Goal: Information Seeking & Learning: Find specific page/section

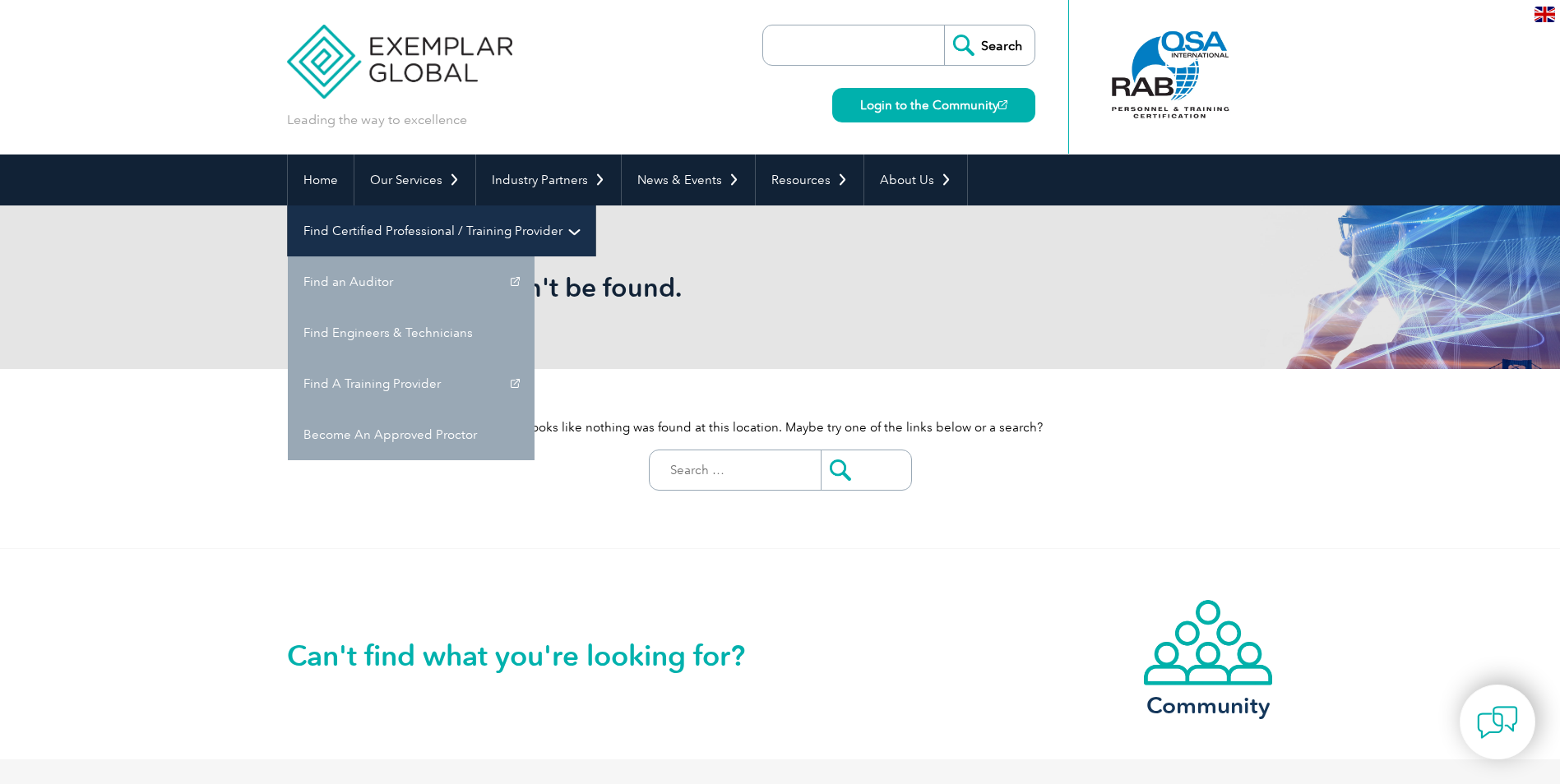
click at [596, 206] on link "Find Certified Professional / Training Provider" at bounding box center [442, 231] width 308 height 51
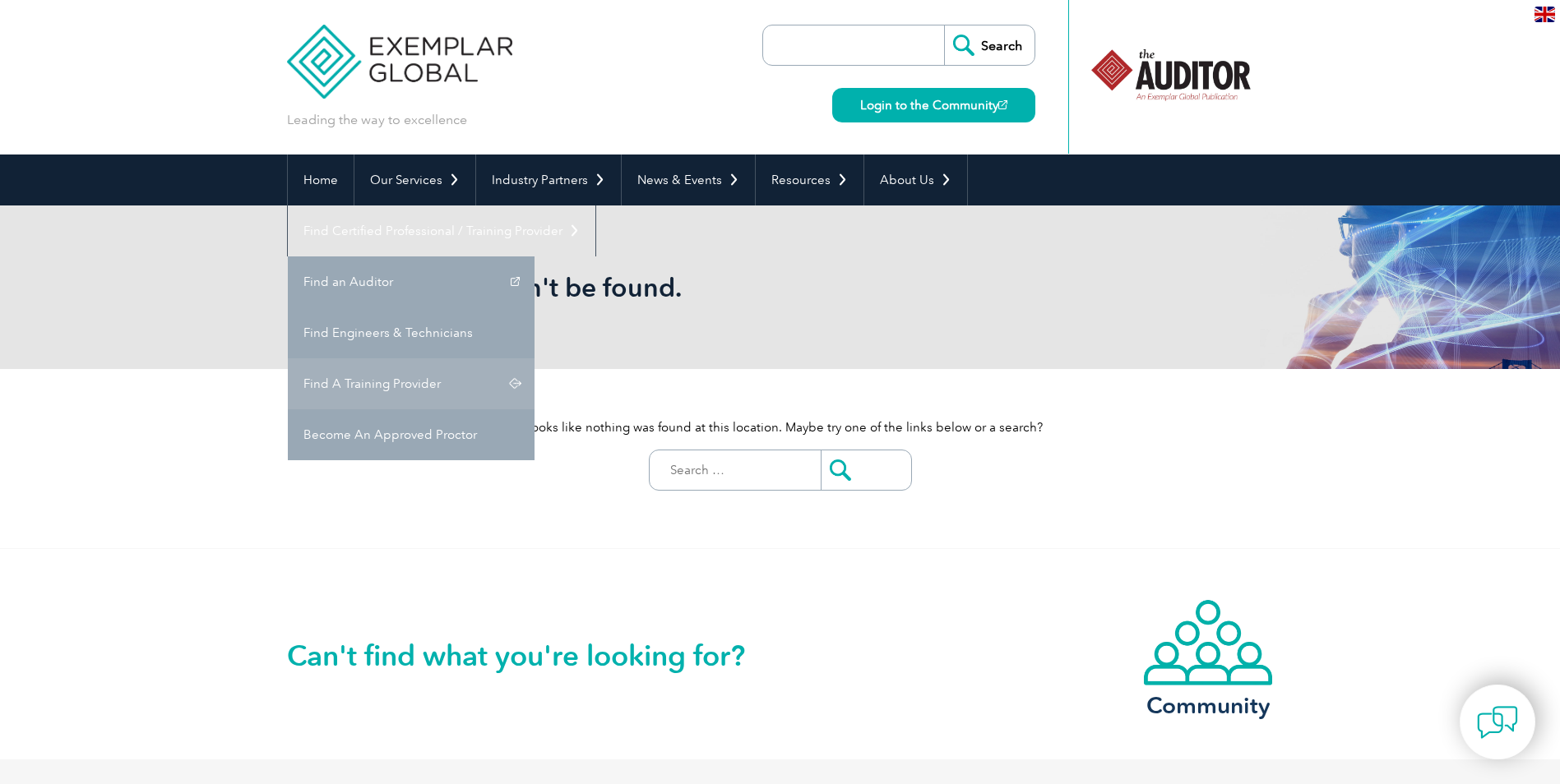
click at [534, 358] on link "Find A Training Provider" at bounding box center [411, 384] width 246 height 51
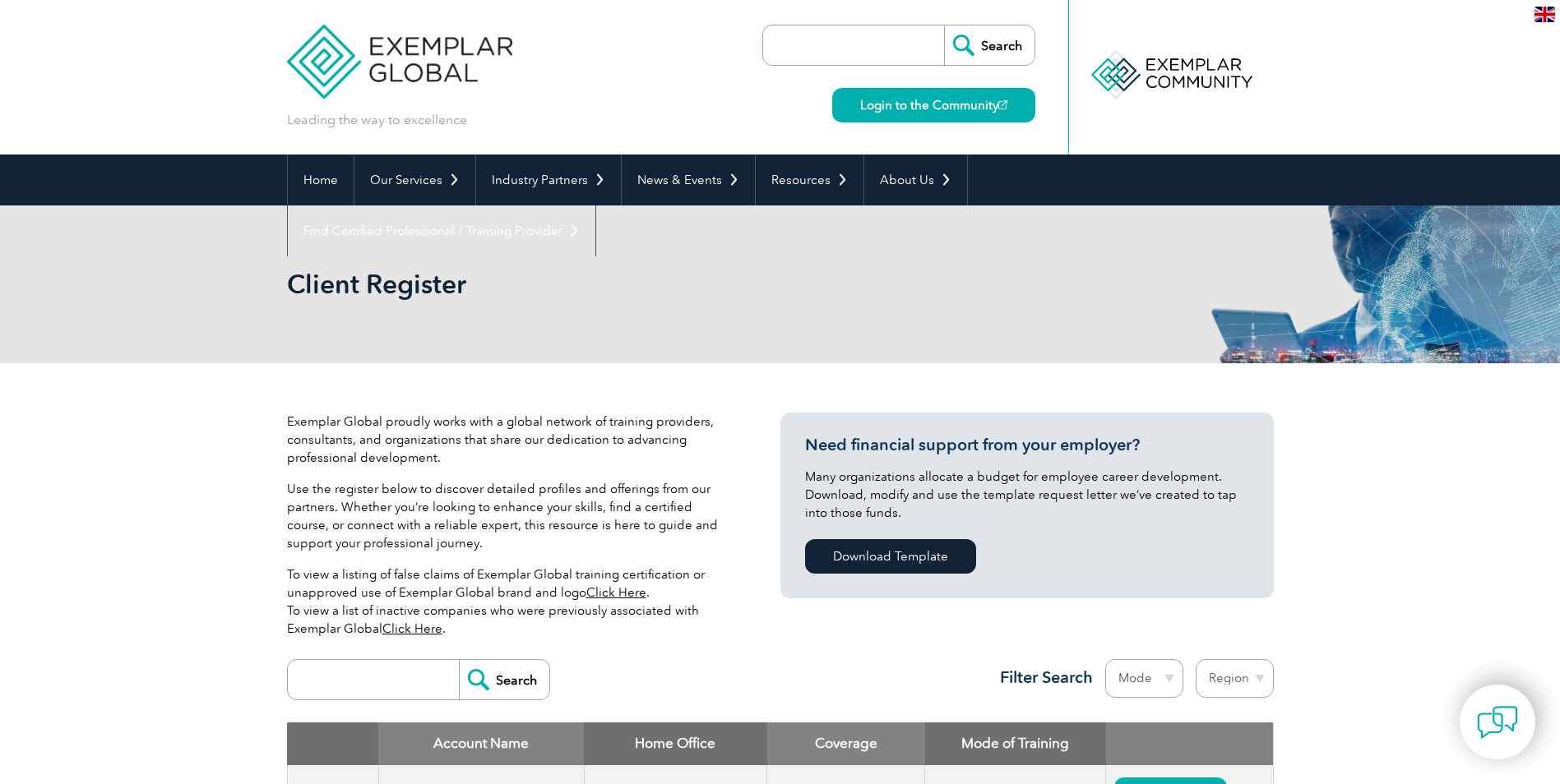
click at [393, 669] on input "search" at bounding box center [377, 680] width 163 height 39
type input "omenex"
click at [499, 677] on input "Search" at bounding box center [504, 680] width 90 height 39
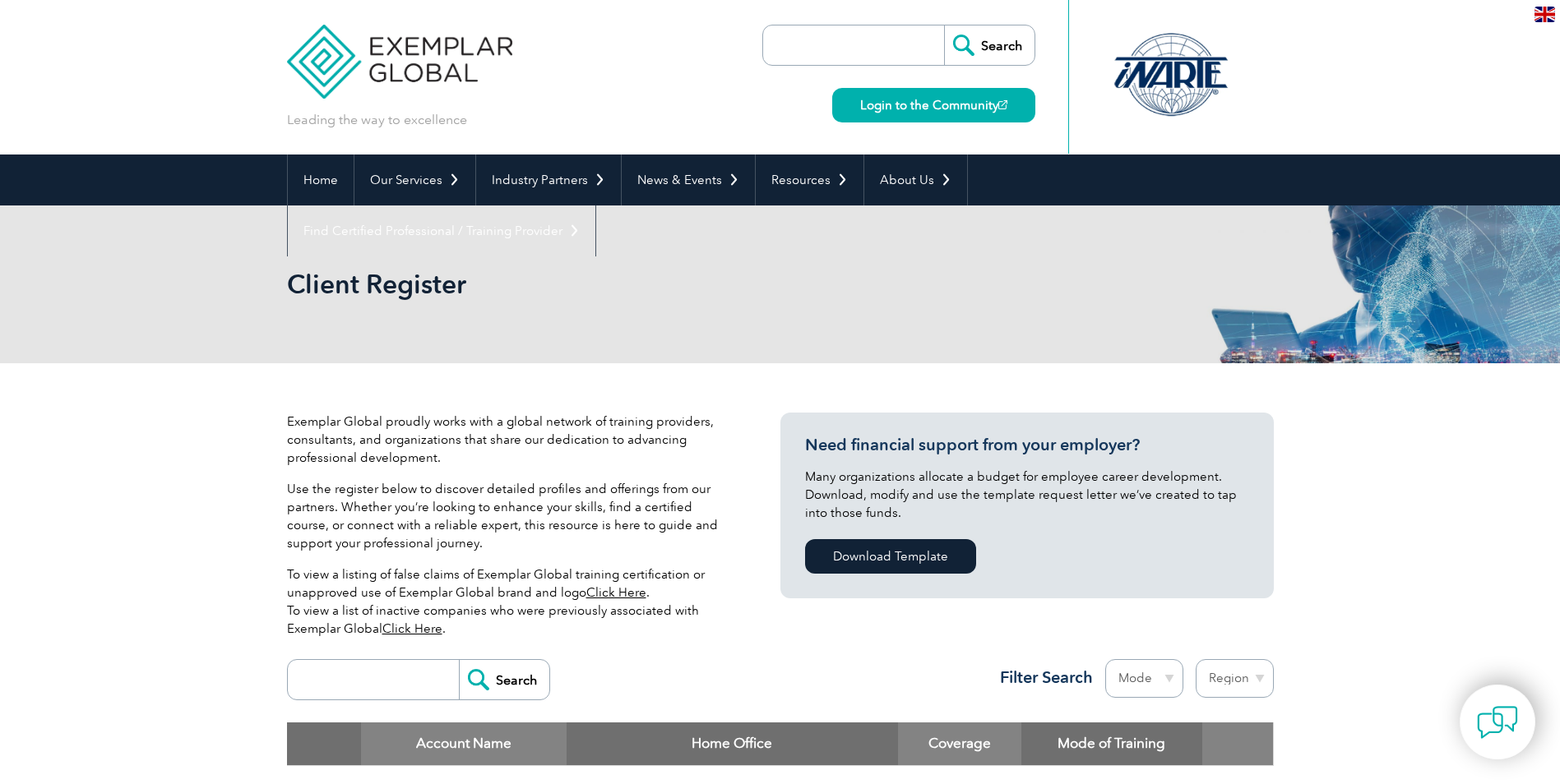
click at [343, 674] on input "search" at bounding box center [377, 680] width 163 height 39
type input "omnex"
click at [489, 670] on input "Search" at bounding box center [504, 680] width 90 height 39
